Goal: Task Accomplishment & Management: Use online tool/utility

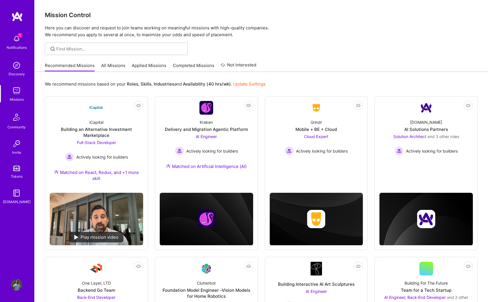
click at [336, 49] on div at bounding box center [261, 49] width 453 height 13
click at [318, 65] on div "Recommended Missions All Missions Applied Missions Completed Missions Not Inter…" at bounding box center [261, 65] width 432 height 12
click at [19, 40] on img at bounding box center [16, 38] width 11 height 11
click at [17, 94] on img at bounding box center [16, 90] width 11 height 11
click at [111, 66] on link "All Missions" at bounding box center [113, 67] width 24 height 9
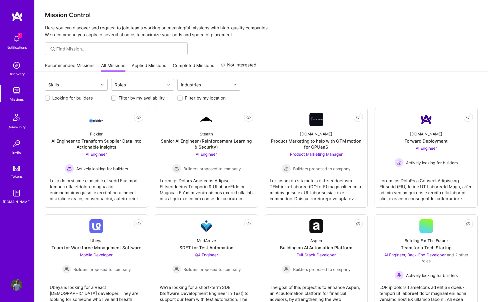
click at [140, 68] on link "Applied Missions" at bounding box center [149, 67] width 35 height 9
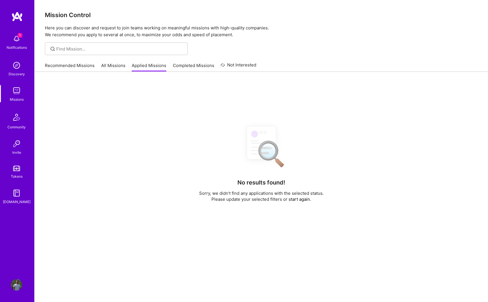
click at [113, 67] on link "All Missions" at bounding box center [113, 67] width 24 height 9
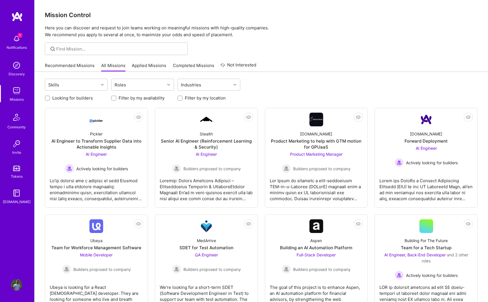
click at [150, 65] on link "Applied Missions" at bounding box center [149, 67] width 35 height 9
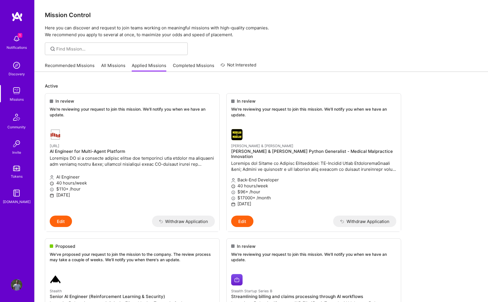
click at [196, 68] on link "Completed Missions" at bounding box center [193, 67] width 41 height 9
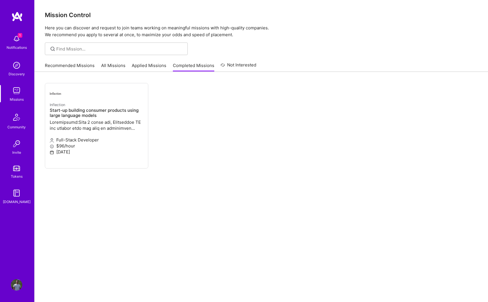
click at [240, 66] on link "Not Interested" at bounding box center [238, 67] width 36 height 10
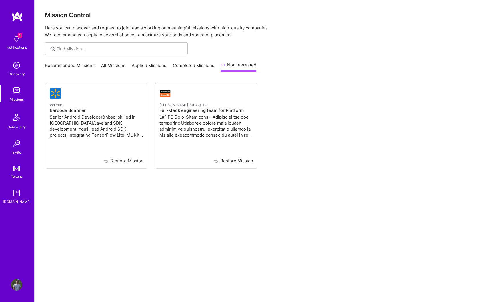
click at [60, 68] on link "Recommended Missions" at bounding box center [70, 67] width 50 height 9
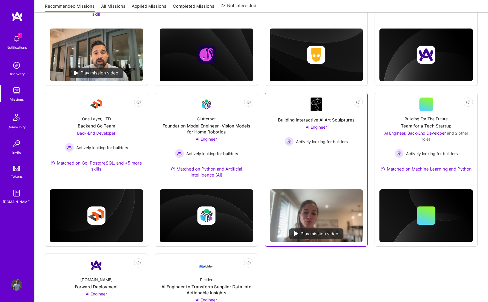
scroll to position [221, 0]
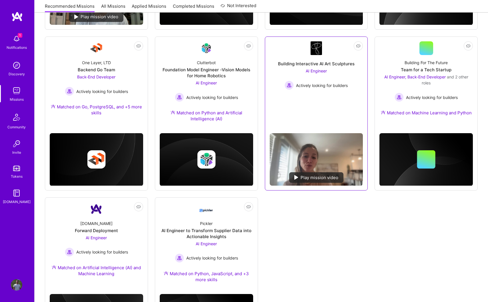
click at [320, 78] on div "AI Engineer Actively looking for builders" at bounding box center [315, 79] width 63 height 22
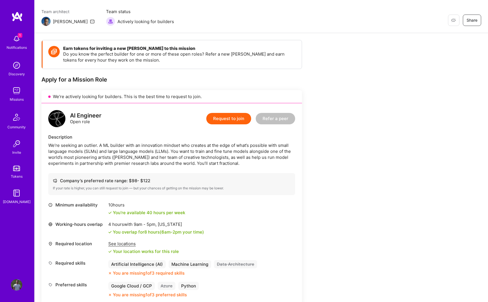
scroll to position [56, 0]
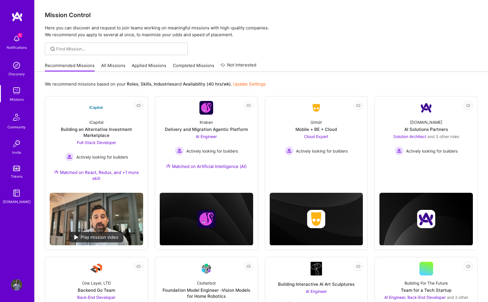
click at [310, 47] on div at bounding box center [261, 49] width 453 height 13
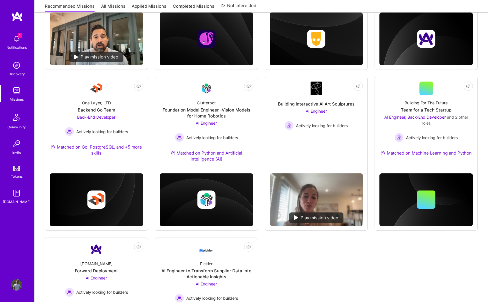
scroll to position [283, 0]
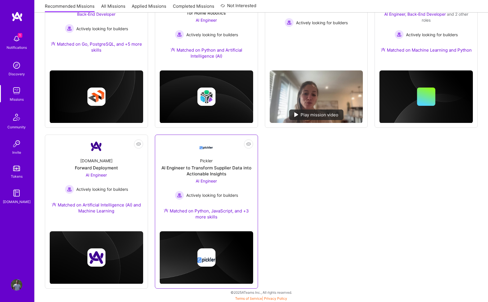
click at [234, 192] on span "Actively looking for builders" at bounding box center [212, 195] width 52 height 6
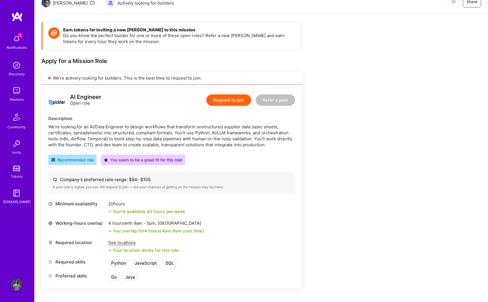
scroll to position [92, 0]
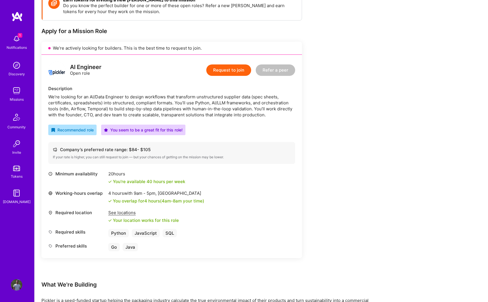
click at [351, 198] on div "Earn tokens for inviting a new [PERSON_NAME] to this mission Do you know the pe…" at bounding box center [212, 285] width 343 height 589
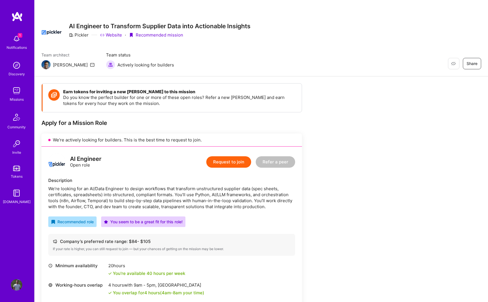
click at [21, 40] on img at bounding box center [16, 38] width 11 height 11
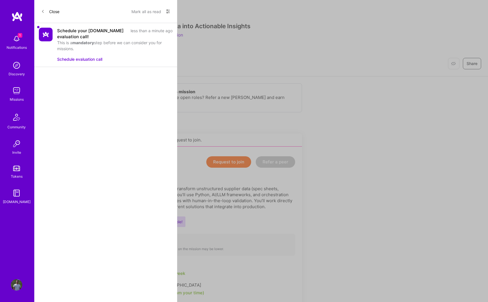
click at [52, 11] on button "Close" at bounding box center [50, 11] width 18 height 9
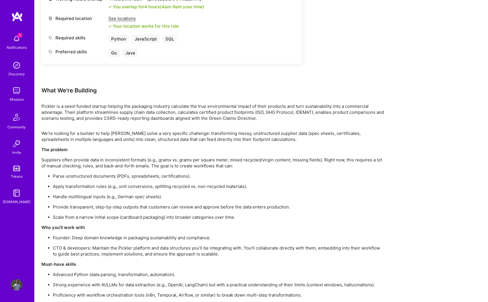
scroll to position [289, 0]
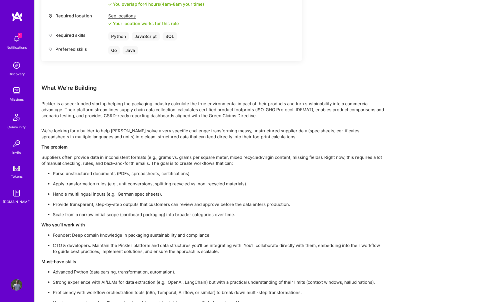
click at [209, 186] on p "Apply transformation rules (e.g., unit conversions, splitting recycled vs. non-…" at bounding box center [218, 184] width 331 height 6
